Goal: Find specific page/section: Find specific page/section

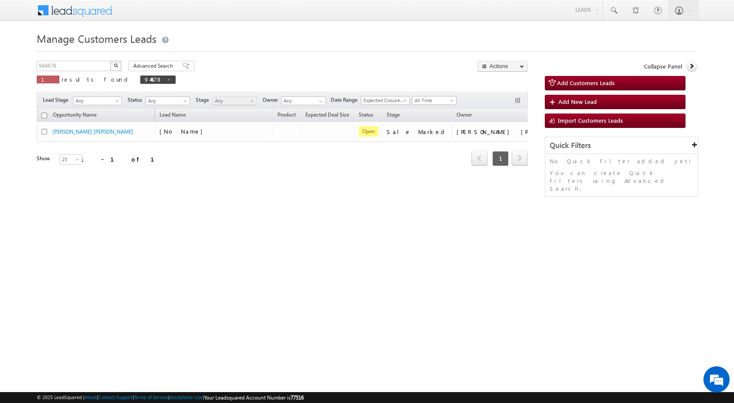
click at [119, 67] on button "button" at bounding box center [115, 66] width 11 height 10
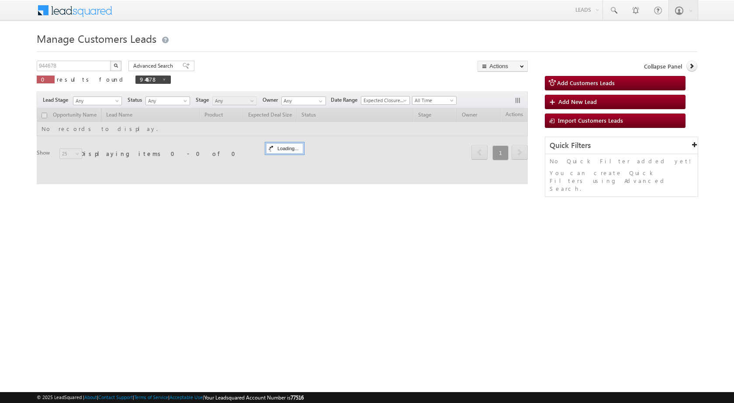
click at [455, 270] on html "Menu Shubham Khandare sitar a8@ks erve." at bounding box center [367, 135] width 734 height 270
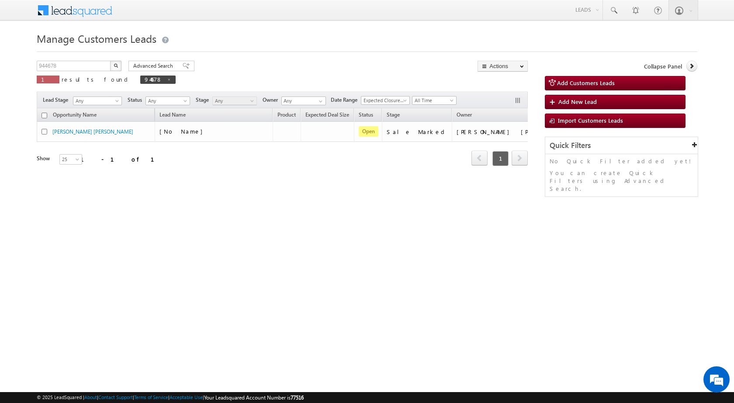
click at [226, 270] on html "Menu Shubham Khandare sitar a8@ks erve." at bounding box center [367, 135] width 734 height 270
click at [245, 245] on div "Manage Customers Leads 944678 X 1 results found 944678 Advanced Search Advanced…" at bounding box center [367, 138] width 661 height 219
click at [283, 73] on div "944678 X 1 results found 944678 Advanced Search Advanced search results Actions…" at bounding box center [282, 75] width 491 height 29
click at [382, 270] on html "Menu Shubham Khandare sitar a8@ks erve." at bounding box center [367, 135] width 734 height 270
